Goal: Navigation & Orientation: Find specific page/section

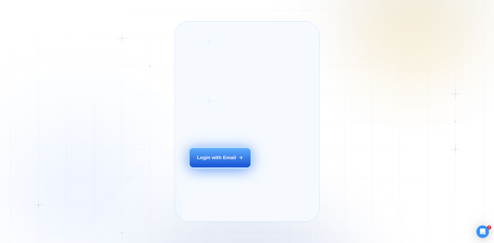
click at [196, 159] on button "Login with Email" at bounding box center [220, 157] width 61 height 19
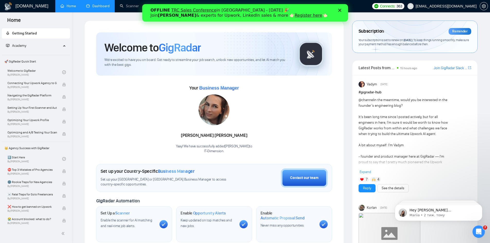
click at [108, 8] on link "Dashboard" at bounding box center [97, 6] width 23 height 4
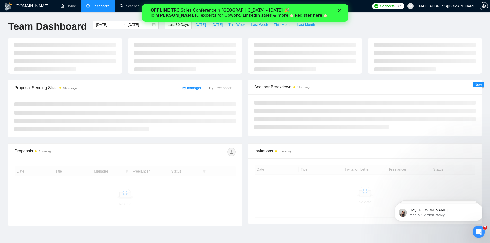
click at [343, 12] on div "OFFLINE TRC Sales Conference in Kyiv - October 18 🎉 Join Tamara Levit & experts…" at bounding box center [245, 12] width 206 height 13
click at [341, 12] on div "OFFLINE TRC Sales Conference in Kyiv - October 18 🎉 Join Tamara Levit & experts…" at bounding box center [245, 12] width 206 height 13
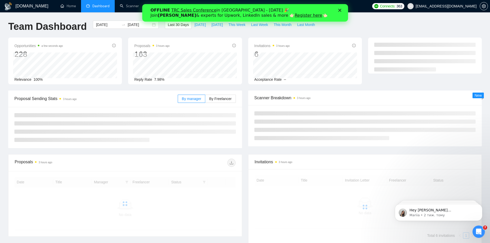
click at [338, 11] on icon "Закрити" at bounding box center [339, 10] width 3 height 3
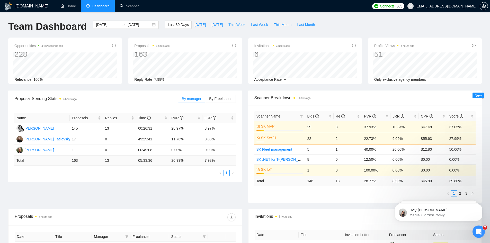
click at [237, 25] on span "This Week" at bounding box center [236, 25] width 17 height 6
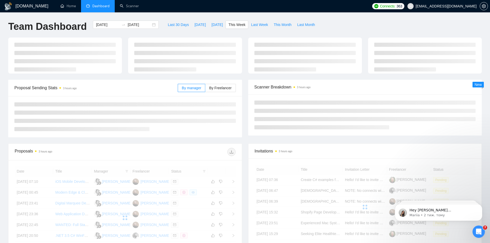
type input "2025-10-06"
type input "2025-10-12"
